Goal: Task Accomplishment & Management: Use online tool/utility

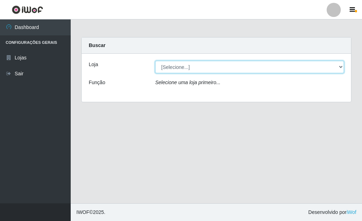
click at [342, 69] on select "[Selecione...] Bemais Supermercados - [GEOGRAPHIC_DATA]" at bounding box center [249, 67] width 189 height 12
select select "249"
click at [155, 61] on select "[Selecione...] Bemais Supermercados - [GEOGRAPHIC_DATA]" at bounding box center [249, 67] width 189 height 12
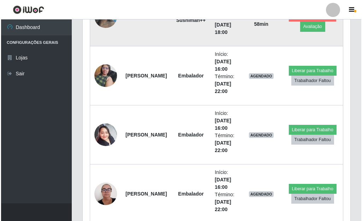
scroll to position [442, 0]
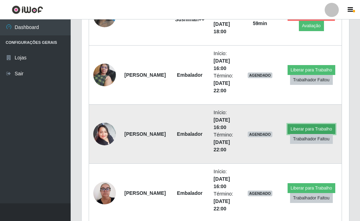
click at [319, 128] on button "Liberar para Trabalho" at bounding box center [312, 129] width 48 height 10
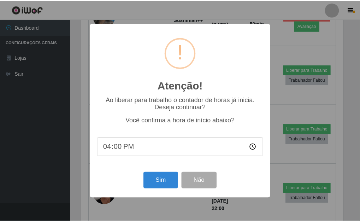
scroll to position [147, 264]
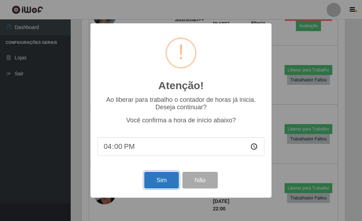
click at [168, 175] on button "Sim" at bounding box center [161, 180] width 34 height 17
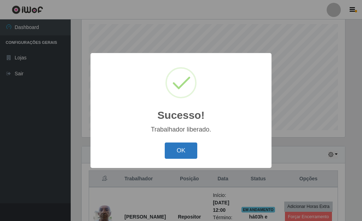
click at [178, 150] on button "OK" at bounding box center [181, 151] width 33 height 17
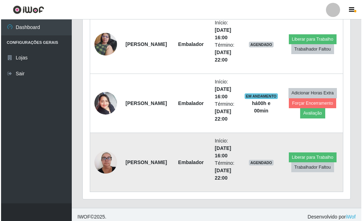
scroll to position [441, 0]
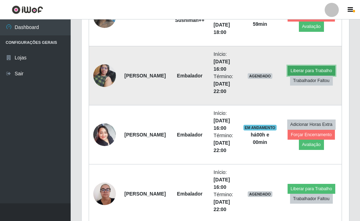
click at [320, 71] on button "Liberar para Trabalho" at bounding box center [312, 71] width 48 height 10
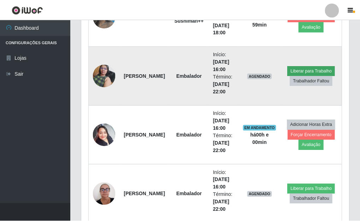
scroll to position [147, 264]
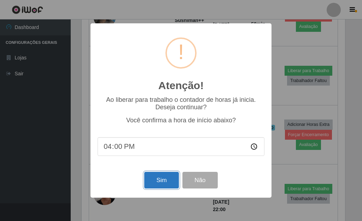
click at [161, 178] on button "Sim" at bounding box center [161, 180] width 34 height 17
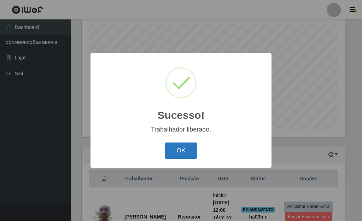
click at [181, 145] on button "OK" at bounding box center [181, 151] width 33 height 17
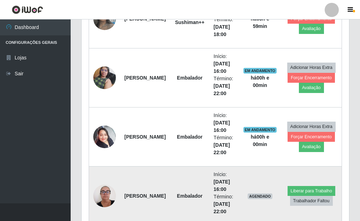
scroll to position [477, 0]
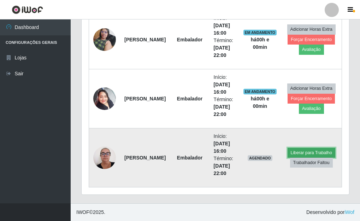
click at [315, 151] on button "Liberar para Trabalho" at bounding box center [312, 153] width 48 height 10
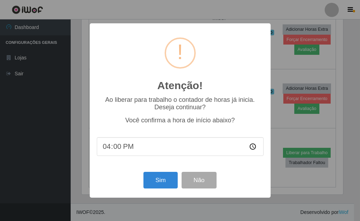
scroll to position [147, 264]
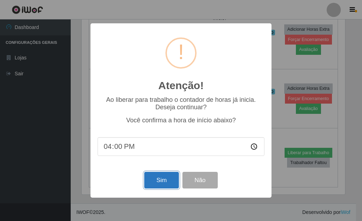
click at [163, 179] on button "Sim" at bounding box center [161, 180] width 34 height 17
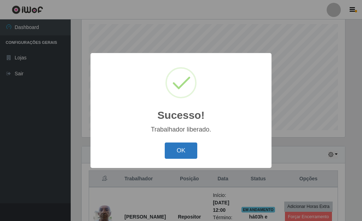
click at [176, 150] on button "OK" at bounding box center [181, 151] width 33 height 17
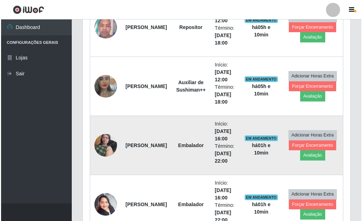
scroll to position [371, 0]
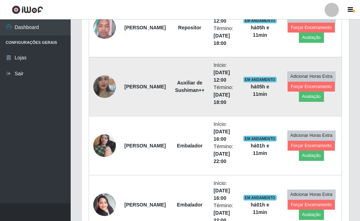
click at [105, 82] on img at bounding box center [104, 87] width 23 height 40
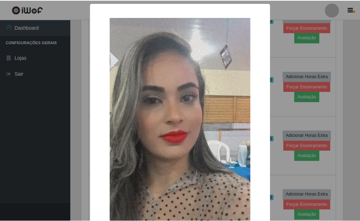
scroll to position [147, 264]
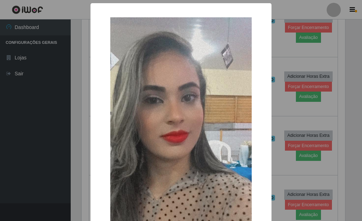
click at [277, 73] on div "× OK Cancel" at bounding box center [181, 110] width 362 height 221
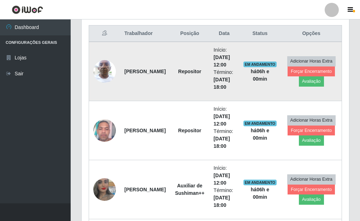
scroll to position [283, 0]
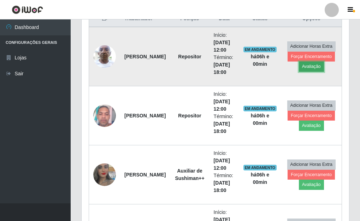
click at [309, 67] on button "Avaliação" at bounding box center [311, 67] width 25 height 10
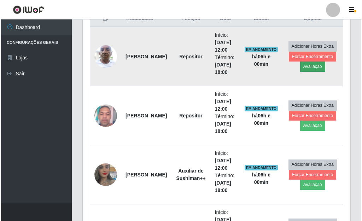
scroll to position [147, 264]
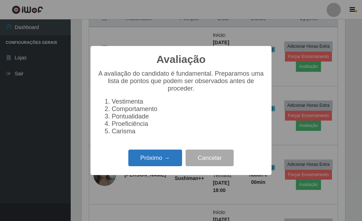
click at [170, 158] on button "Próximo →" at bounding box center [155, 158] width 54 height 17
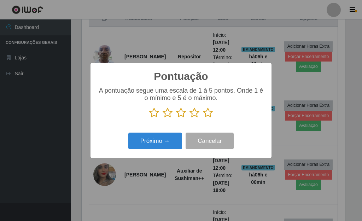
click at [207, 115] on icon at bounding box center [208, 113] width 10 height 11
click at [203, 118] on input "radio" at bounding box center [203, 118] width 0 height 0
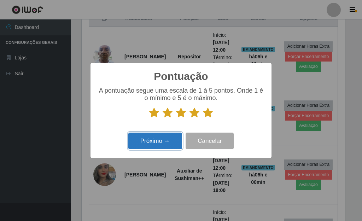
click at [156, 142] on button "Próximo →" at bounding box center [155, 141] width 54 height 17
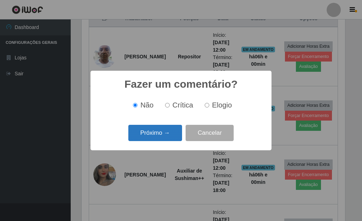
click at [169, 130] on button "Próximo →" at bounding box center [155, 133] width 54 height 17
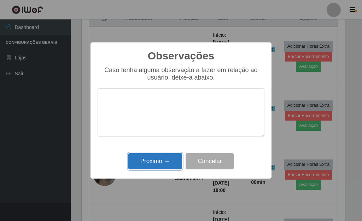
click at [163, 166] on button "Próximo →" at bounding box center [155, 161] width 54 height 17
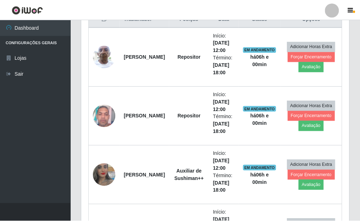
scroll to position [147, 268]
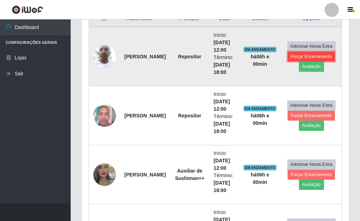
click at [312, 56] on button "Forçar Encerramento" at bounding box center [311, 57] width 47 height 10
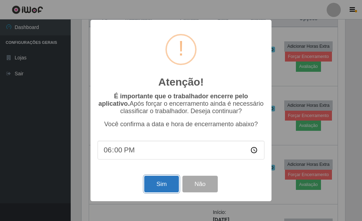
click at [169, 185] on button "Sim" at bounding box center [161, 184] width 34 height 17
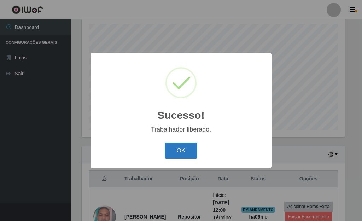
click at [179, 148] on button "OK" at bounding box center [181, 151] width 33 height 17
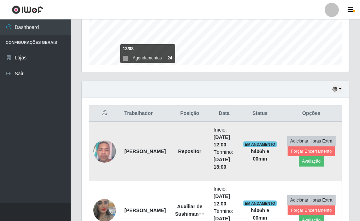
scroll to position [194, 0]
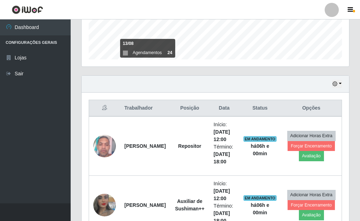
click at [203, 87] on div "Hoje 1 dia 3 dias 1 Semana Não encerrados" at bounding box center [216, 84] width 268 height 17
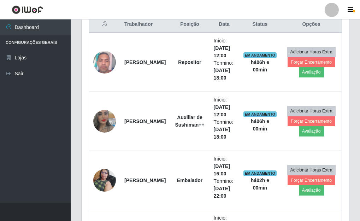
scroll to position [264, 0]
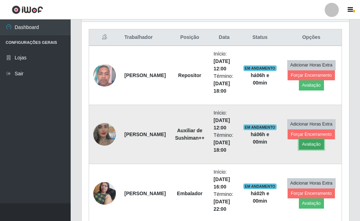
click at [311, 146] on button "Avaliação" at bounding box center [311, 144] width 25 height 10
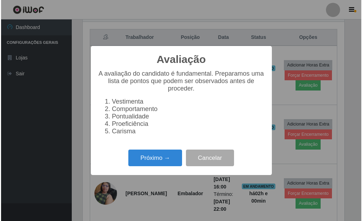
scroll to position [147, 264]
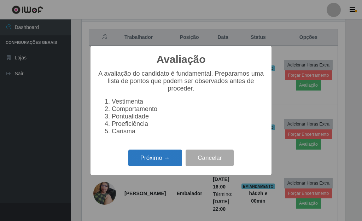
click at [146, 162] on button "Próximo →" at bounding box center [155, 158] width 54 height 17
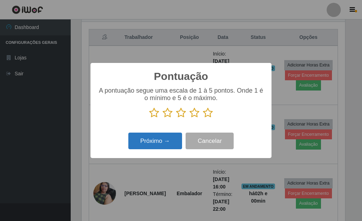
scroll to position [353609, 353492]
click at [209, 114] on icon at bounding box center [208, 113] width 10 height 11
click at [203, 118] on input "radio" at bounding box center [203, 118] width 0 height 0
click at [166, 140] on button "Próximo →" at bounding box center [155, 141] width 54 height 17
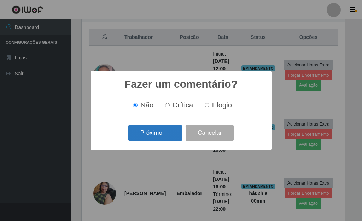
click at [174, 129] on button "Próximo →" at bounding box center [155, 133] width 54 height 17
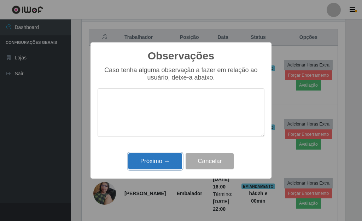
click at [168, 159] on button "Próximo →" at bounding box center [155, 161] width 54 height 17
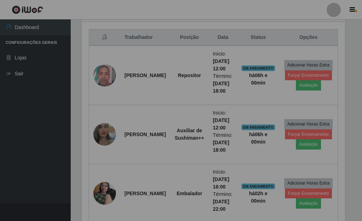
scroll to position [147, 268]
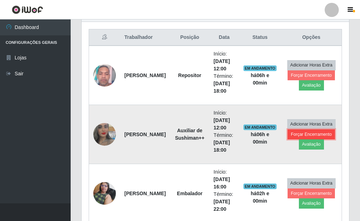
click at [315, 135] on button "Forçar Encerramento" at bounding box center [311, 134] width 47 height 10
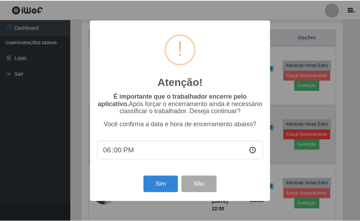
scroll to position [147, 264]
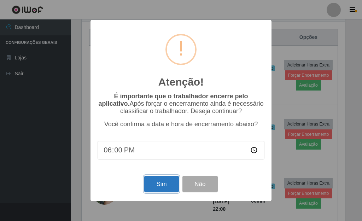
click at [155, 184] on button "Sim" at bounding box center [161, 184] width 34 height 17
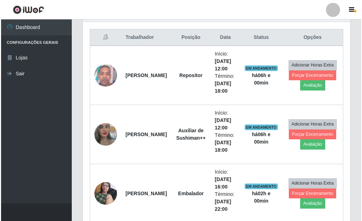
scroll to position [0, 0]
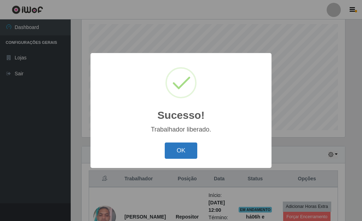
click at [173, 153] on button "OK" at bounding box center [181, 151] width 33 height 17
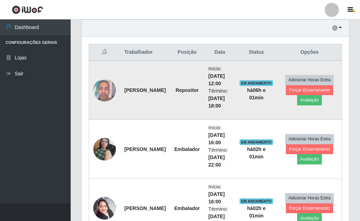
scroll to position [264, 0]
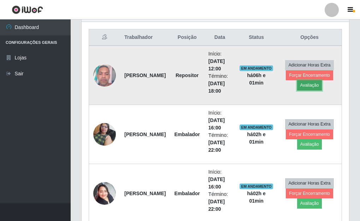
click at [313, 86] on button "Avaliação" at bounding box center [310, 85] width 25 height 10
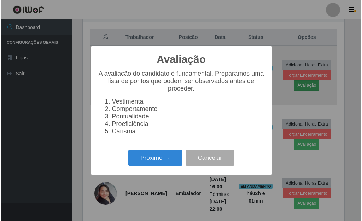
scroll to position [147, 264]
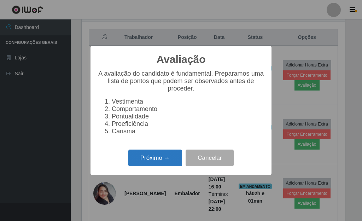
click at [138, 161] on button "Próximo →" at bounding box center [155, 158] width 54 height 17
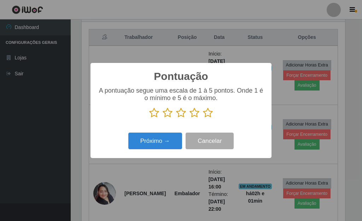
scroll to position [353609, 353492]
click at [209, 114] on icon at bounding box center [208, 113] width 10 height 11
click at [203, 118] on input "radio" at bounding box center [203, 118] width 0 height 0
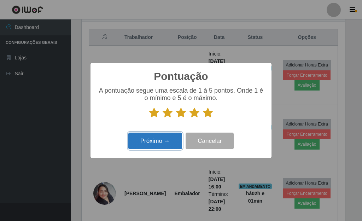
click at [170, 144] on button "Próximo →" at bounding box center [155, 141] width 54 height 17
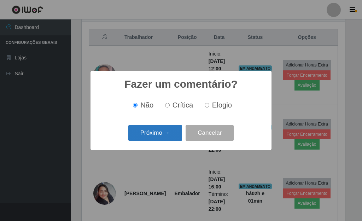
click at [168, 137] on button "Próximo →" at bounding box center [155, 133] width 54 height 17
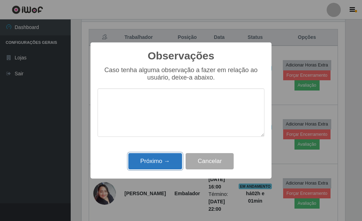
click at [168, 166] on button "Próximo →" at bounding box center [155, 161] width 54 height 17
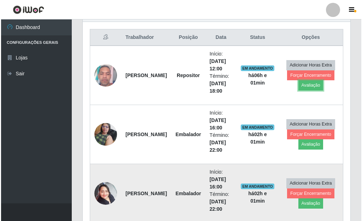
scroll to position [147, 268]
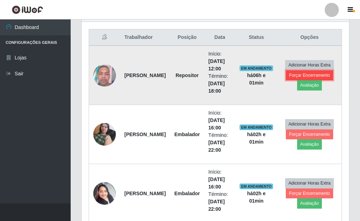
click at [299, 74] on button "Forçar Encerramento" at bounding box center [309, 75] width 47 height 10
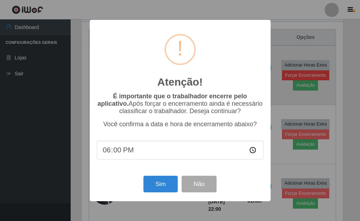
scroll to position [147, 264]
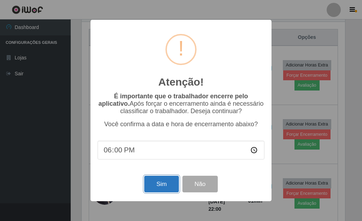
click at [156, 184] on button "Sim" at bounding box center [161, 184] width 34 height 17
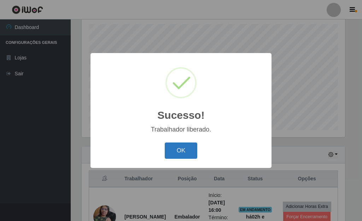
click at [182, 152] on button "OK" at bounding box center [181, 151] width 33 height 17
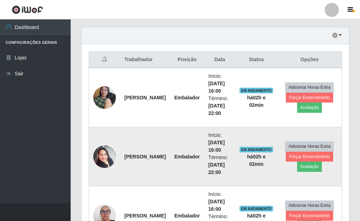
scroll to position [229, 0]
